Goal: Find specific page/section: Find specific page/section

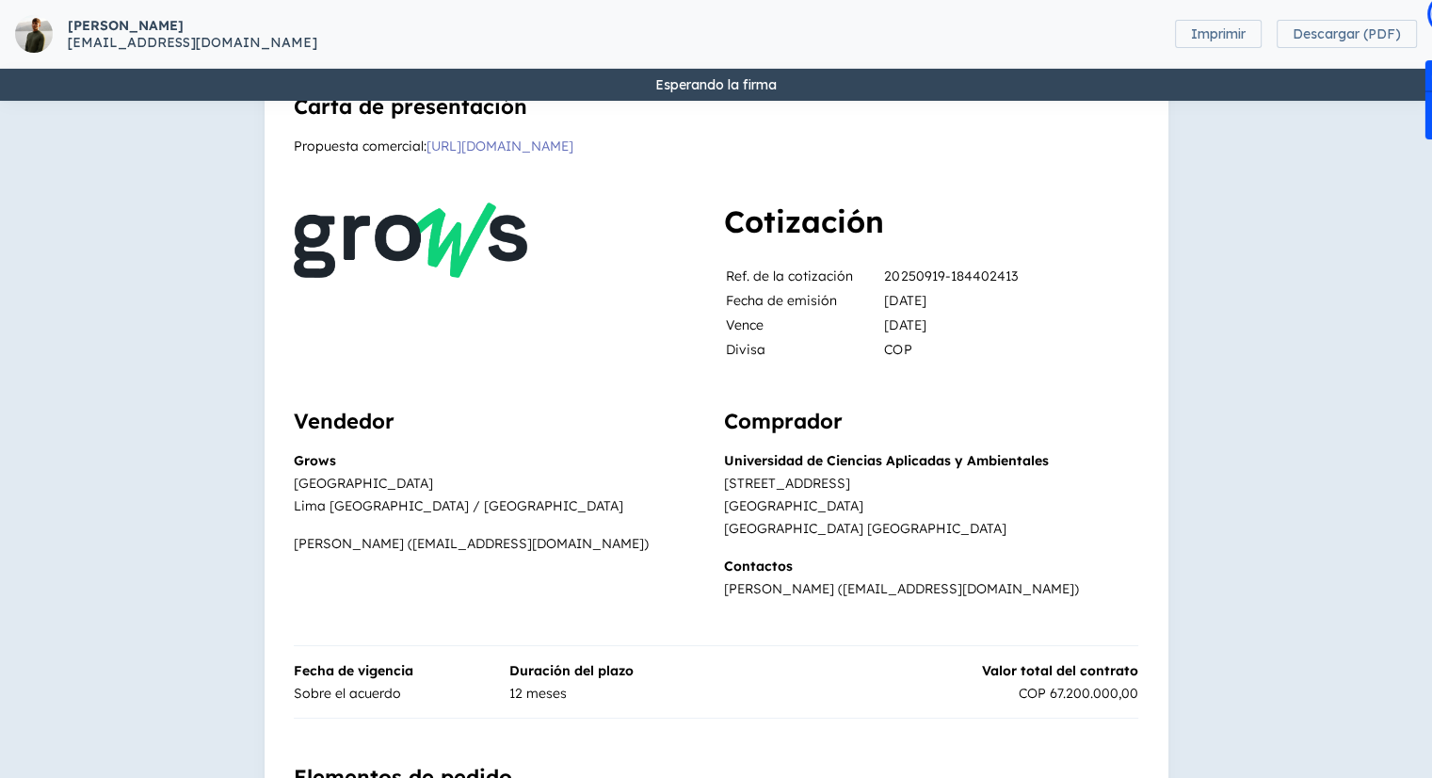
scroll to position [94, 0]
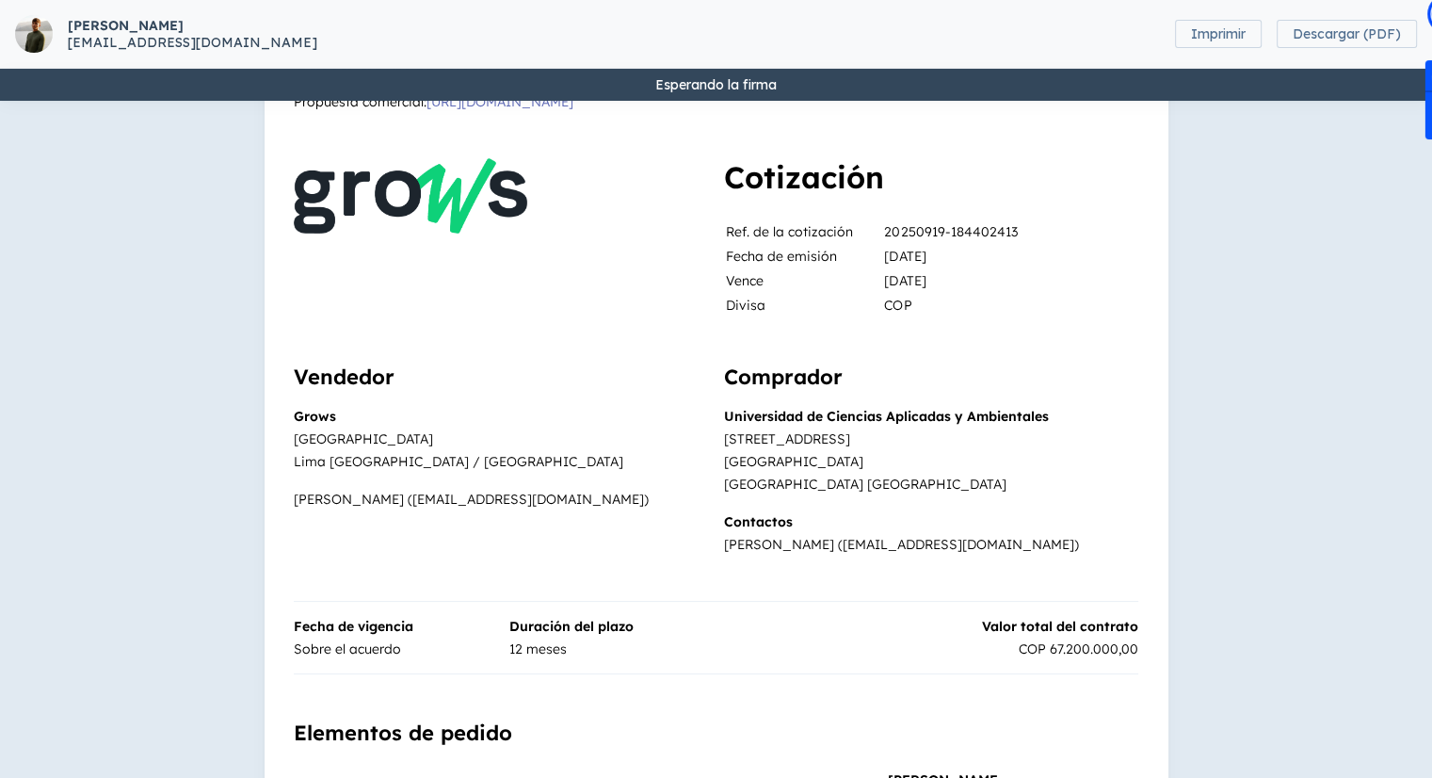
click at [333, 447] on div "[GEOGRAPHIC_DATA]" at bounding box center [501, 438] width 414 height 23
drag, startPoint x: 339, startPoint y: 459, endPoint x: 660, endPoint y: 246, distance: 385.7
click at [347, 459] on div "Lima [GEOGRAPHIC_DATA] / [GEOGRAPHIC_DATA]" at bounding box center [501, 461] width 414 height 23
